Goal: Task Accomplishment & Management: Complete application form

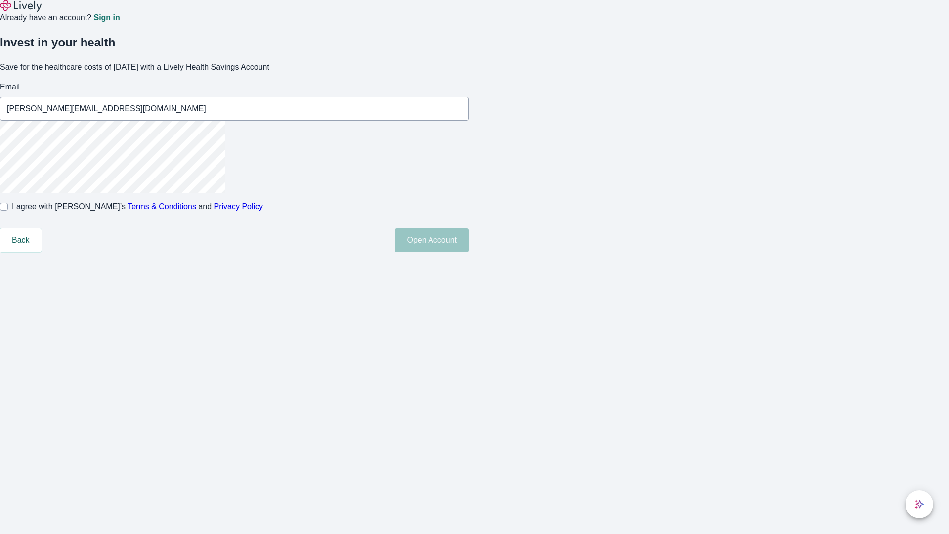
click at [8, 211] on input "I agree with Lively’s Terms & Conditions and Privacy Policy" at bounding box center [4, 207] width 8 height 8
checkbox input "true"
click at [469, 252] on button "Open Account" at bounding box center [432, 240] width 74 height 24
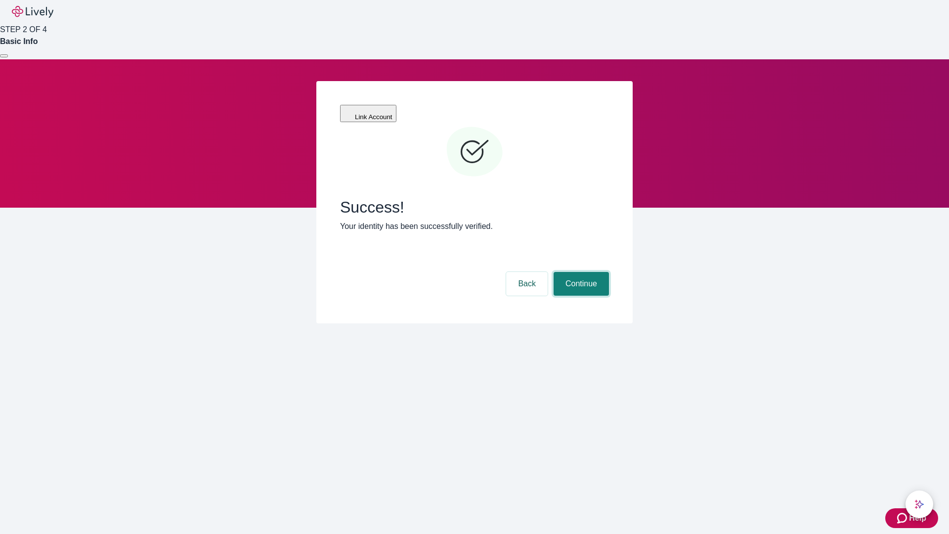
click at [580, 272] on button "Continue" at bounding box center [581, 284] width 55 height 24
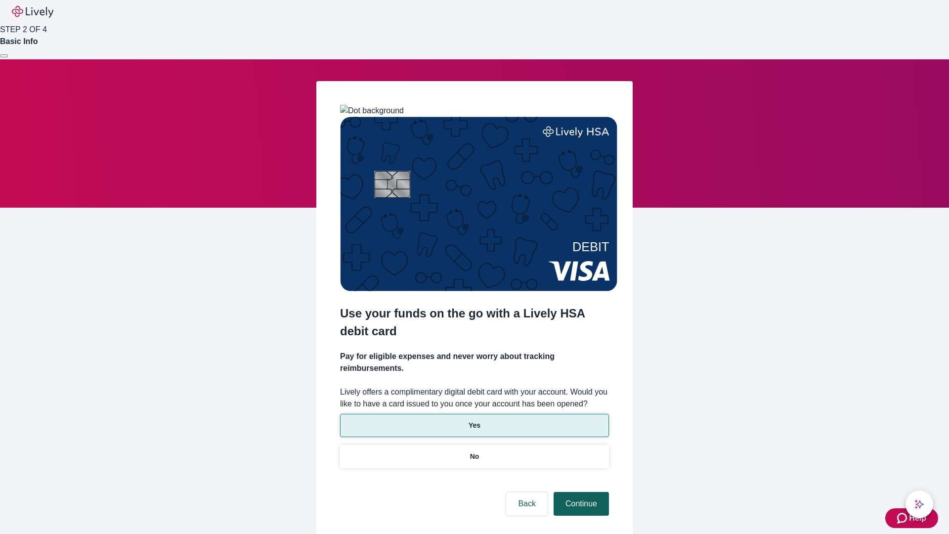
click at [474, 420] on p "Yes" at bounding box center [475, 425] width 12 height 10
click at [580, 492] on button "Continue" at bounding box center [581, 504] width 55 height 24
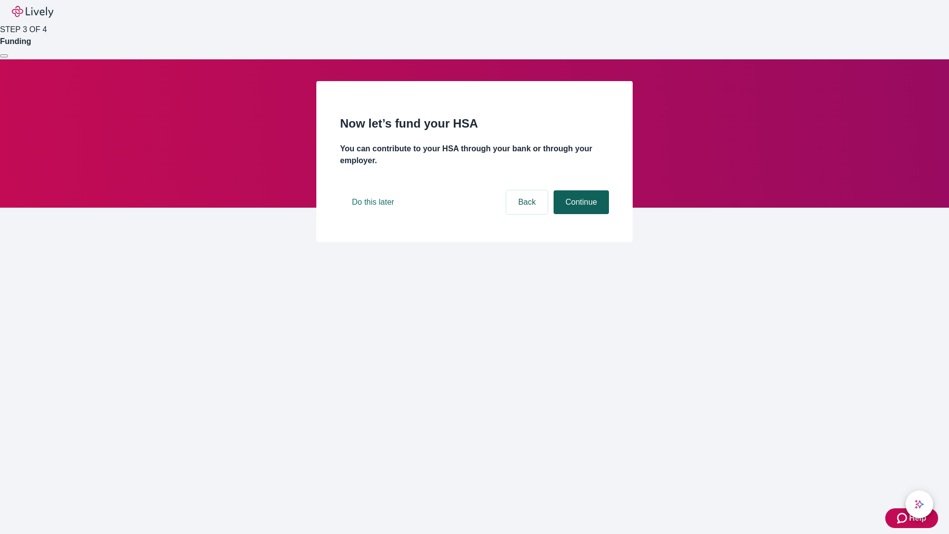
click at [580, 214] on button "Continue" at bounding box center [581, 202] width 55 height 24
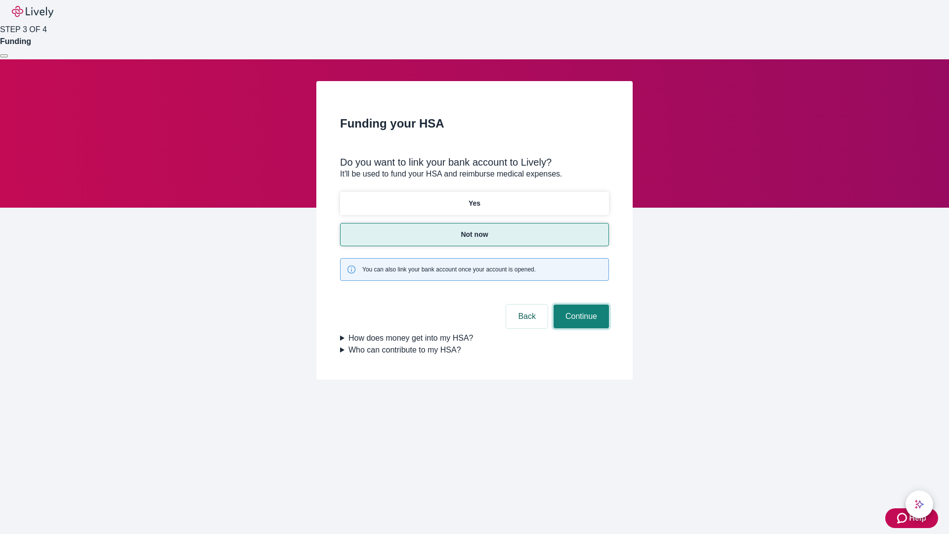
click at [580, 304] on button "Continue" at bounding box center [581, 316] width 55 height 24
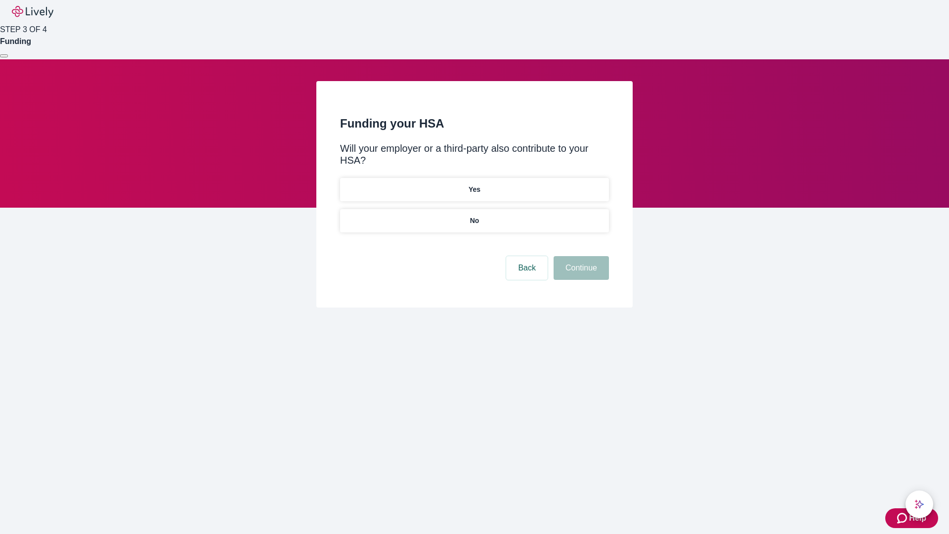
click at [474, 215] on p "No" at bounding box center [474, 220] width 9 height 10
click at [580, 256] on button "Continue" at bounding box center [581, 268] width 55 height 24
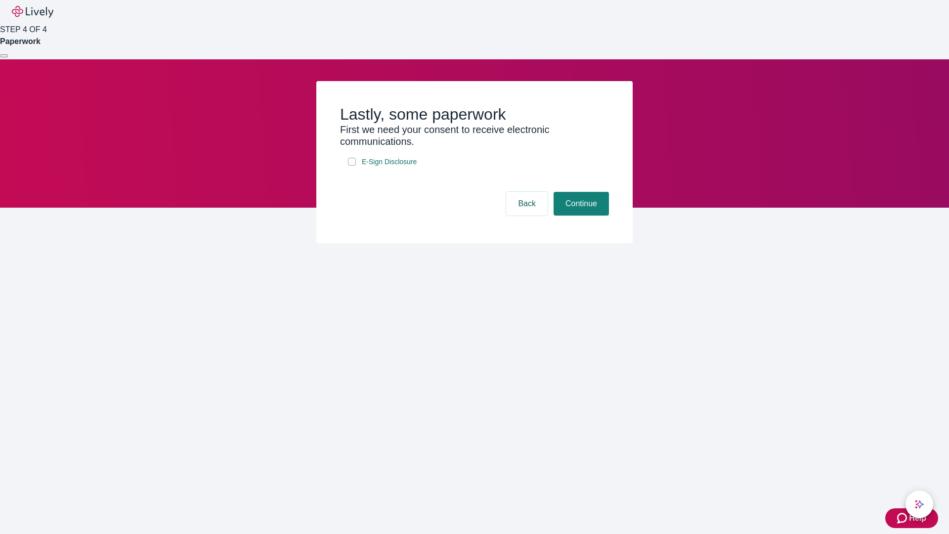
click at [352, 166] on input "E-Sign Disclosure" at bounding box center [352, 162] width 8 height 8
checkbox input "true"
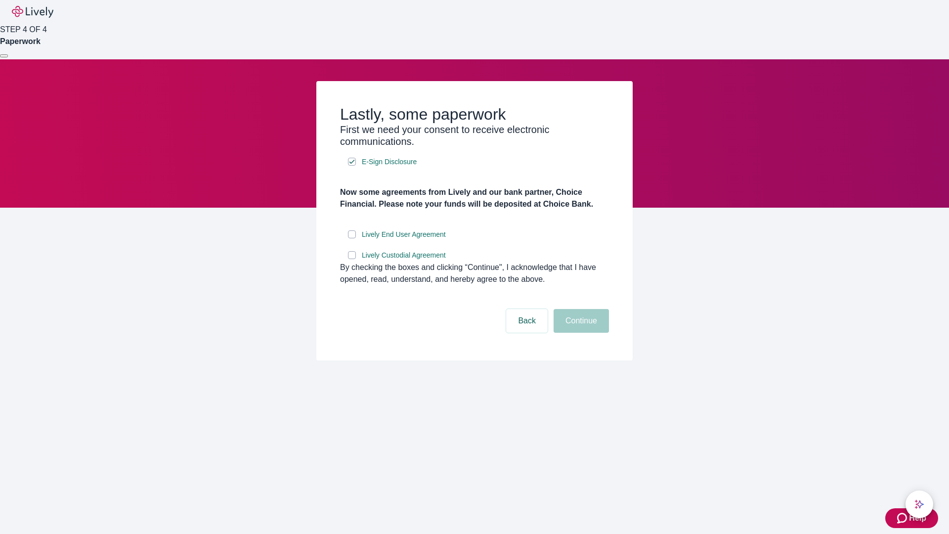
click at [352, 238] on input "Lively End User Agreement" at bounding box center [352, 234] width 8 height 8
checkbox input "true"
click at [352, 259] on input "Lively Custodial Agreement" at bounding box center [352, 255] width 8 height 8
checkbox input "true"
click at [580, 333] on button "Continue" at bounding box center [581, 321] width 55 height 24
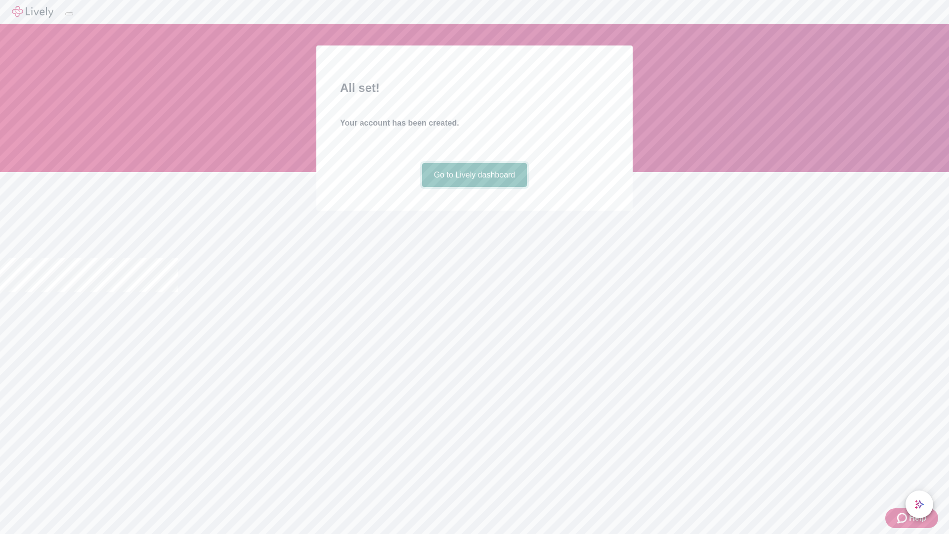
click at [474, 187] on link "Go to Lively dashboard" at bounding box center [474, 175] width 105 height 24
